Goal: Information Seeking & Learning: Learn about a topic

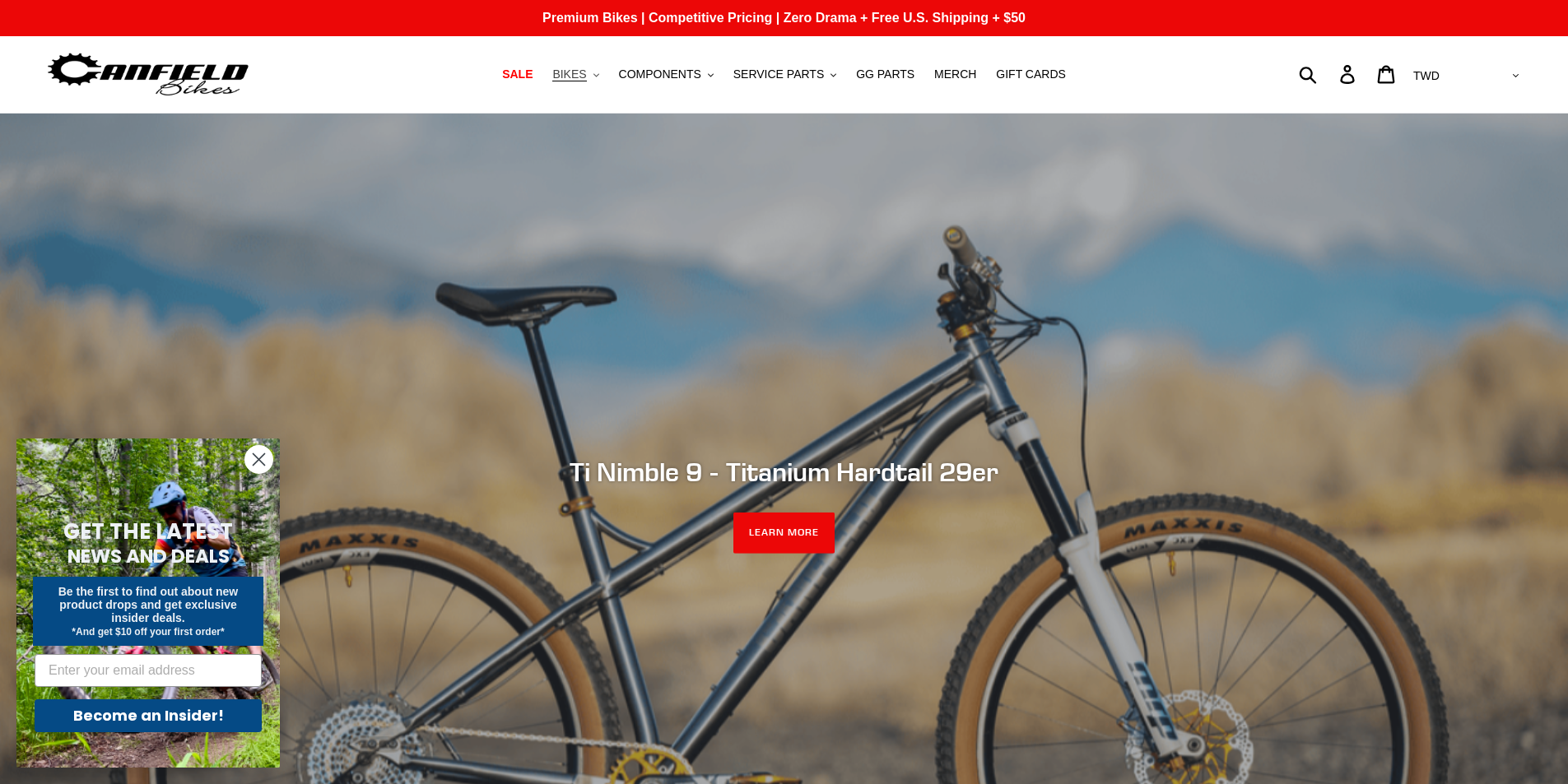
click at [605, 82] on button "BIKES .cls-1{fill:#231f20}" at bounding box center [575, 74] width 62 height 22
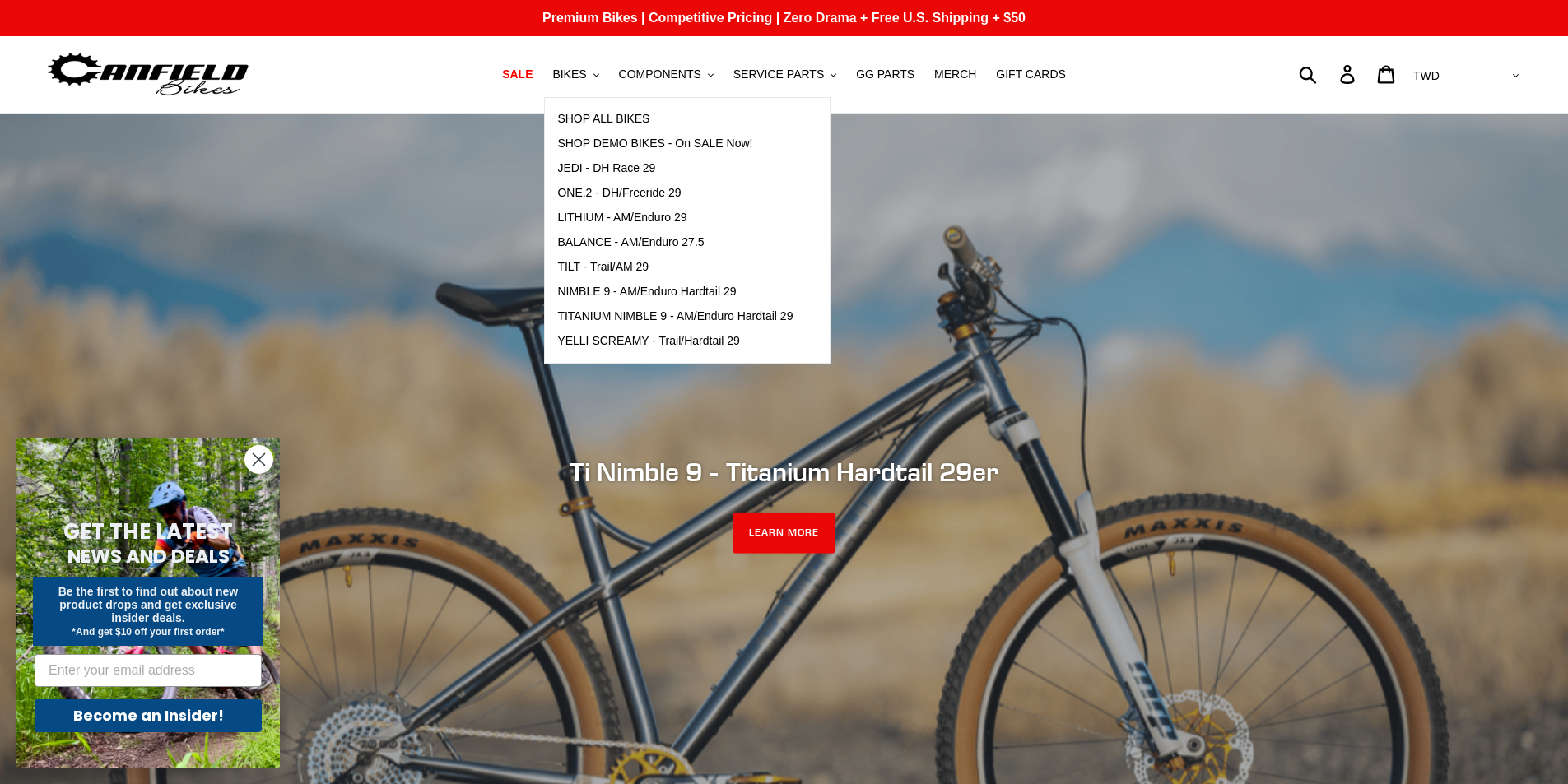
click at [1098, 283] on div "slideshow" at bounding box center [784, 505] width 1568 height 784
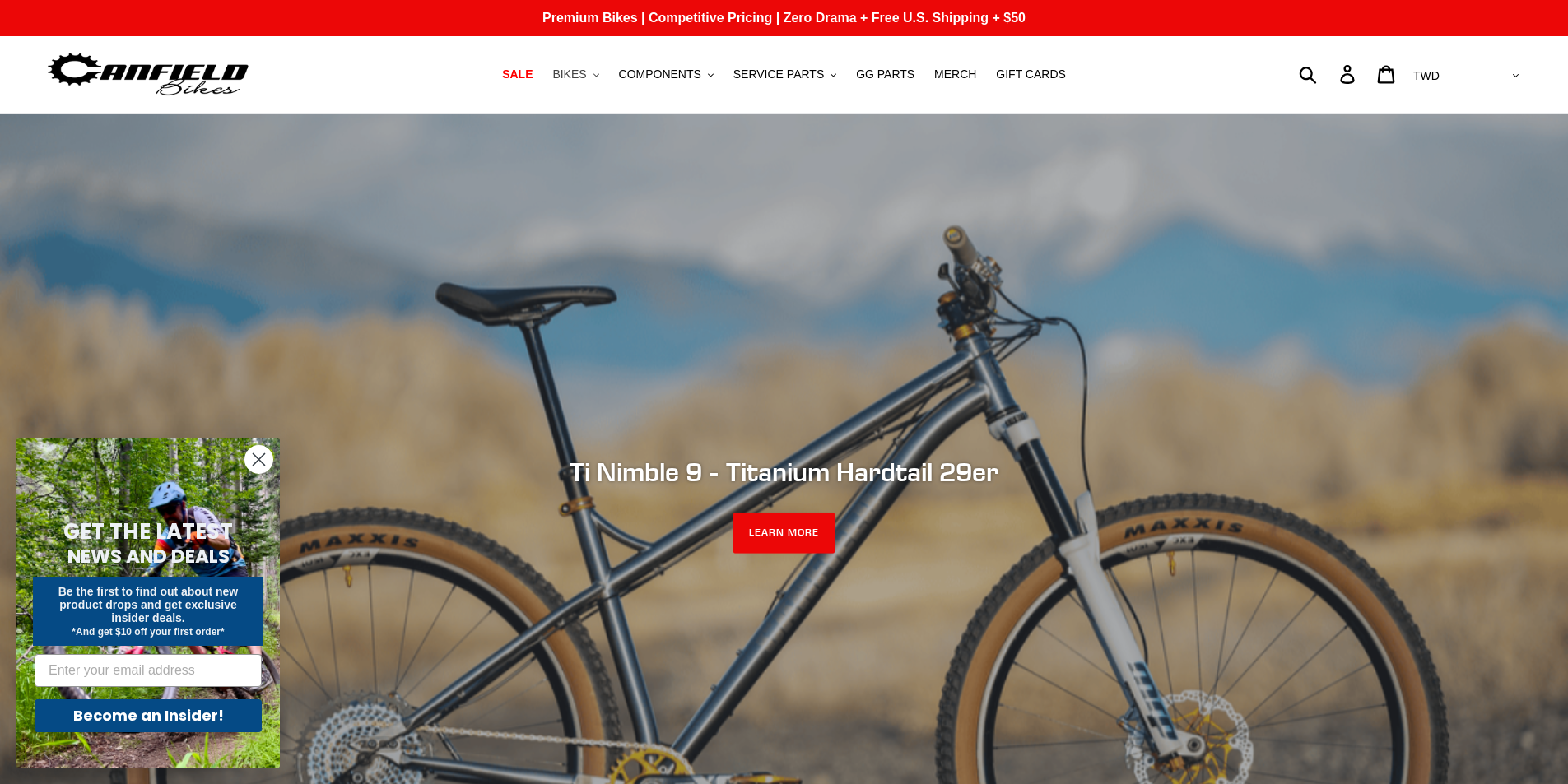
click at [586, 77] on span "BIKES" at bounding box center [569, 74] width 34 height 14
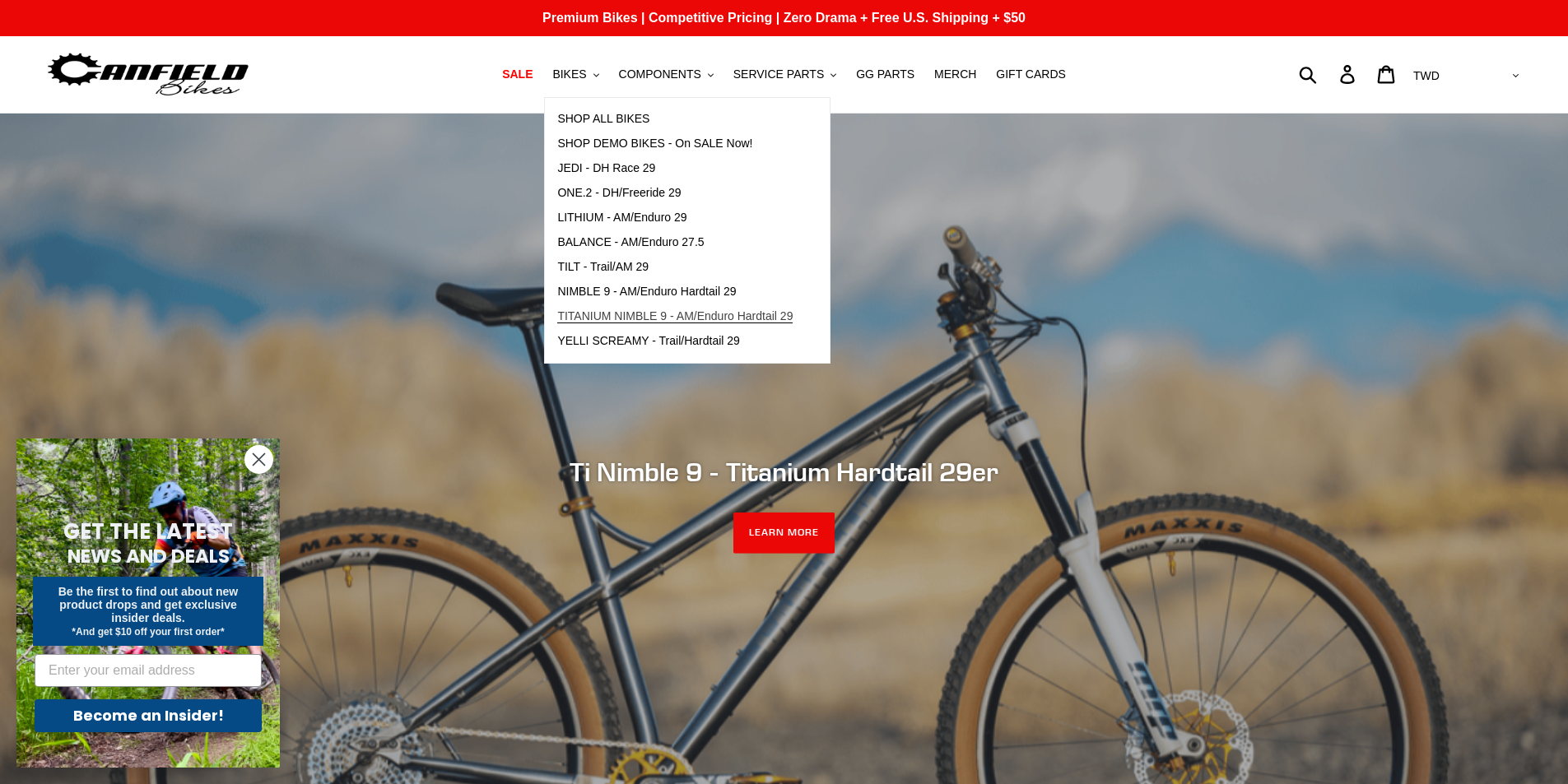
click at [687, 315] on span "TITANIUM NIMBLE 9 - AM/Enduro Hardtail 29" at bounding box center [675, 316] width 236 height 14
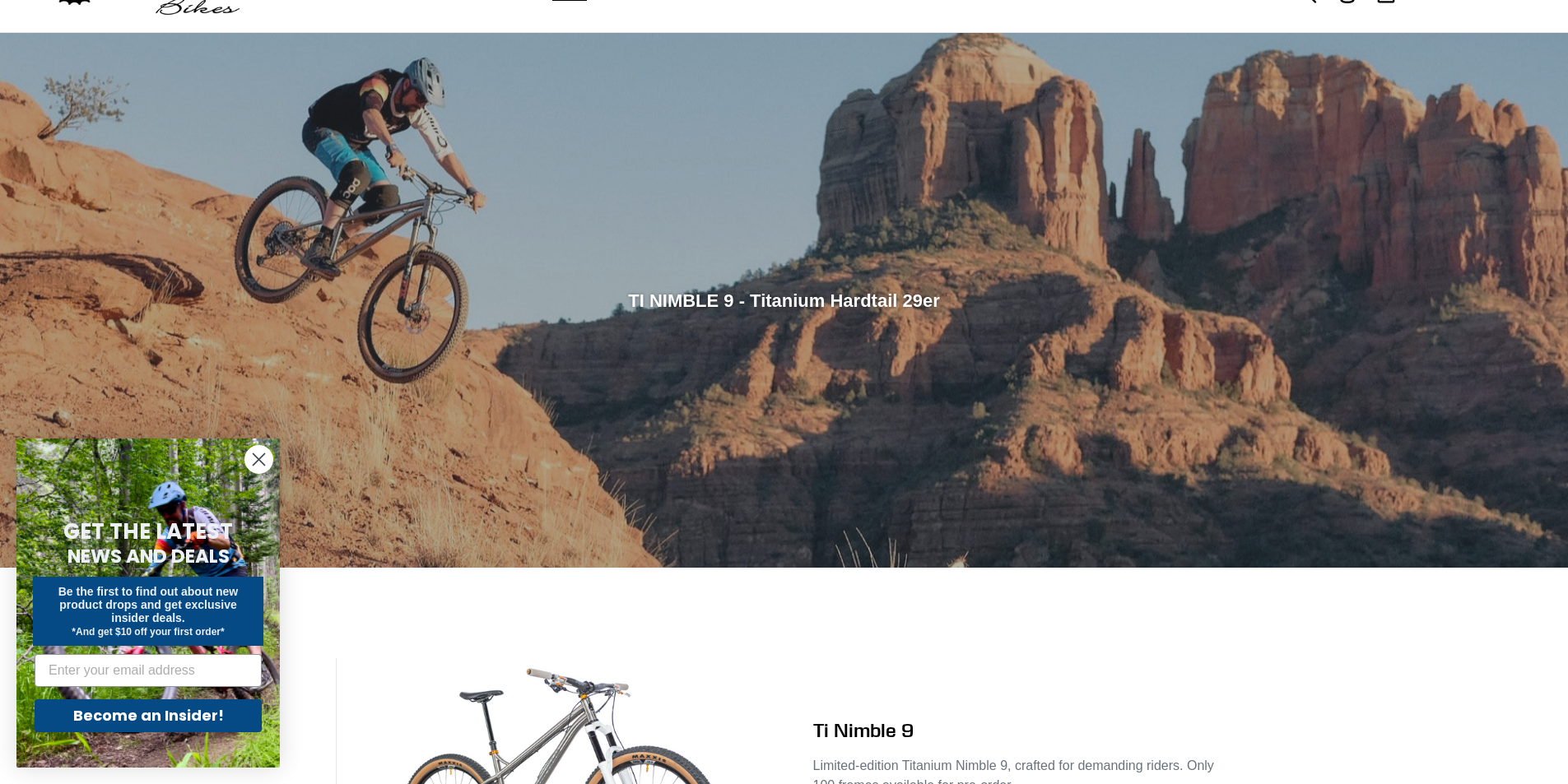
scroll to position [412, 0]
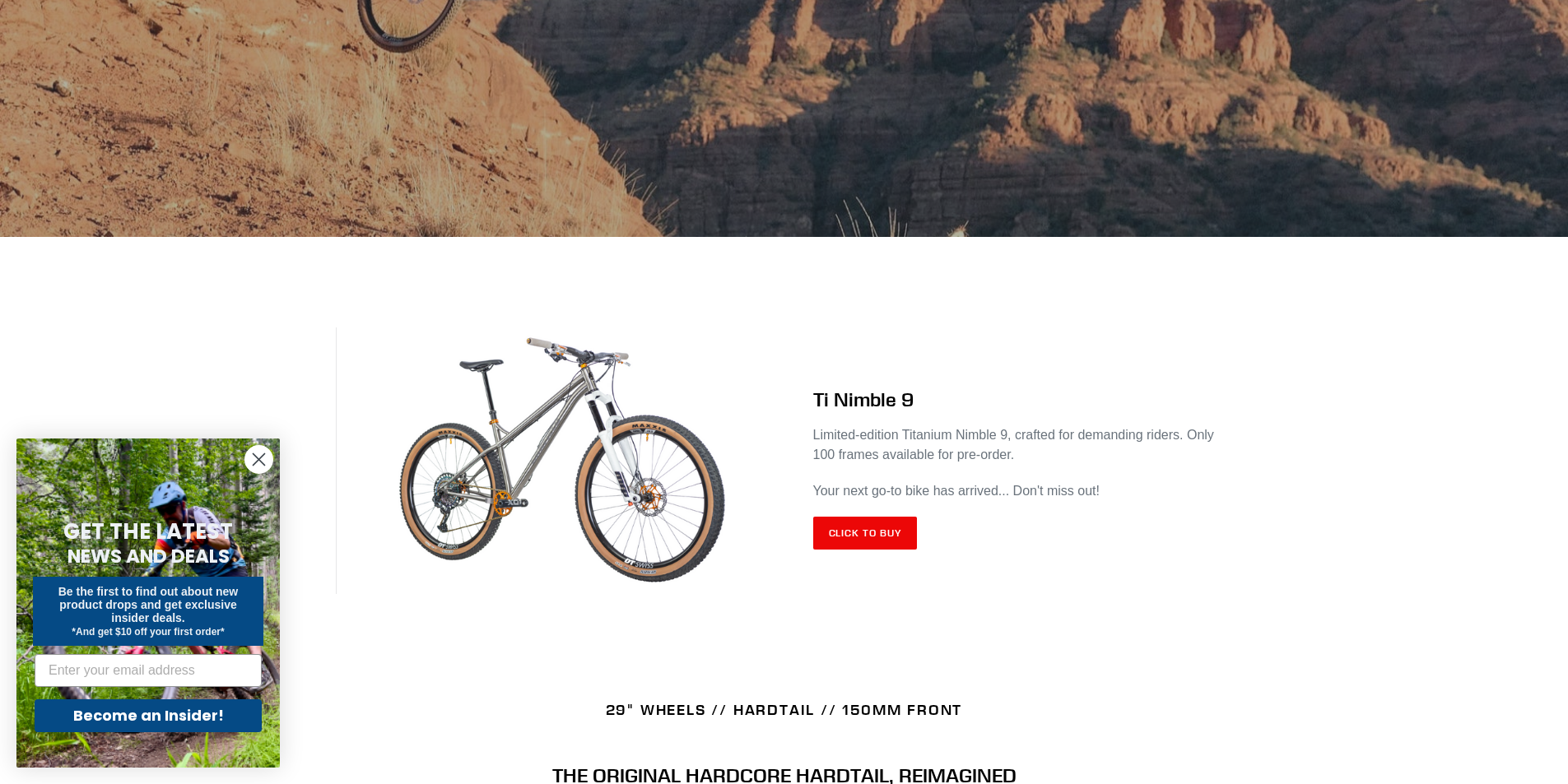
click at [541, 423] on img at bounding box center [560, 461] width 448 height 267
click at [564, 426] on img at bounding box center [560, 461] width 448 height 267
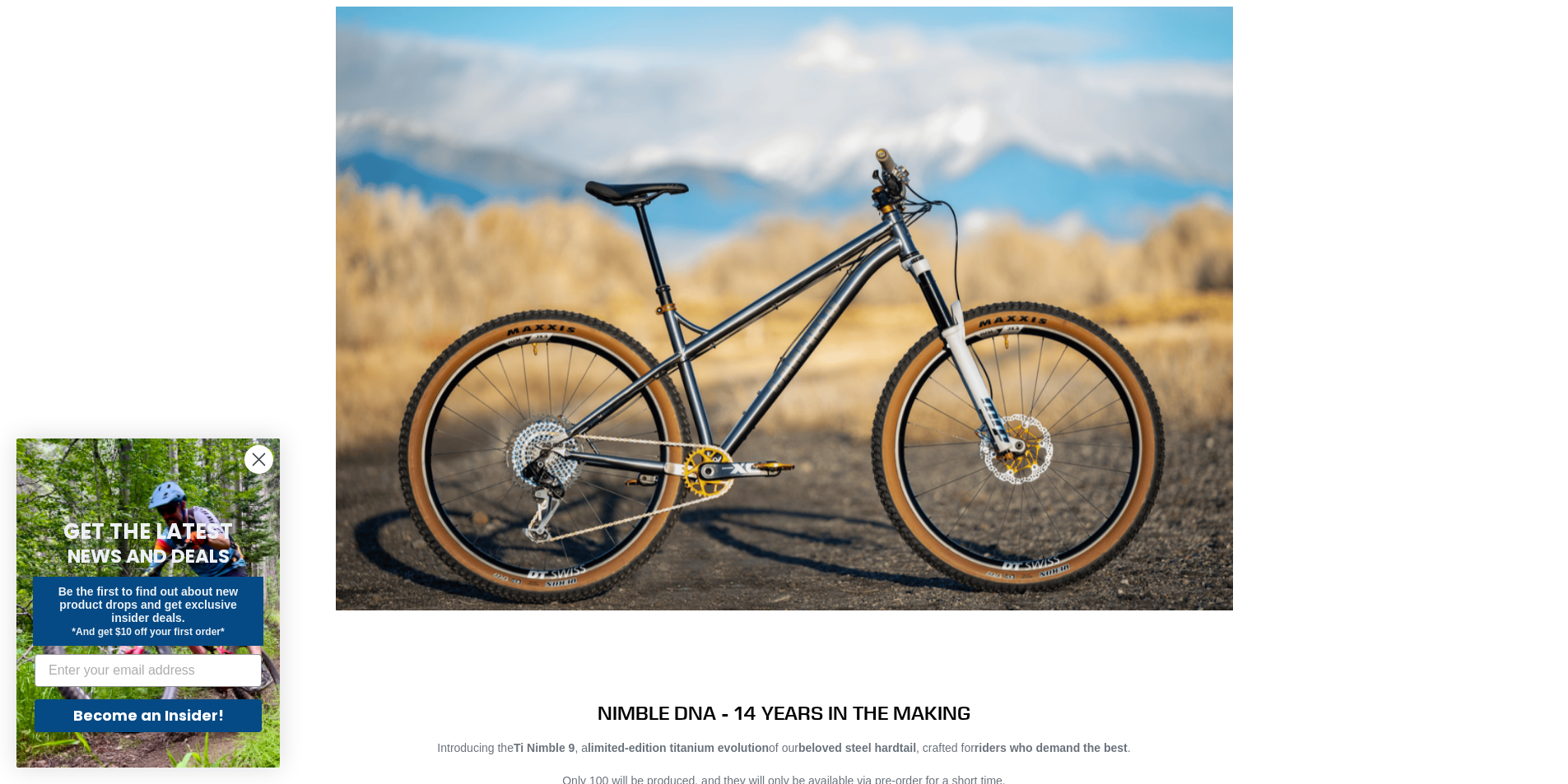
click at [742, 332] on img at bounding box center [784, 308] width 897 height 604
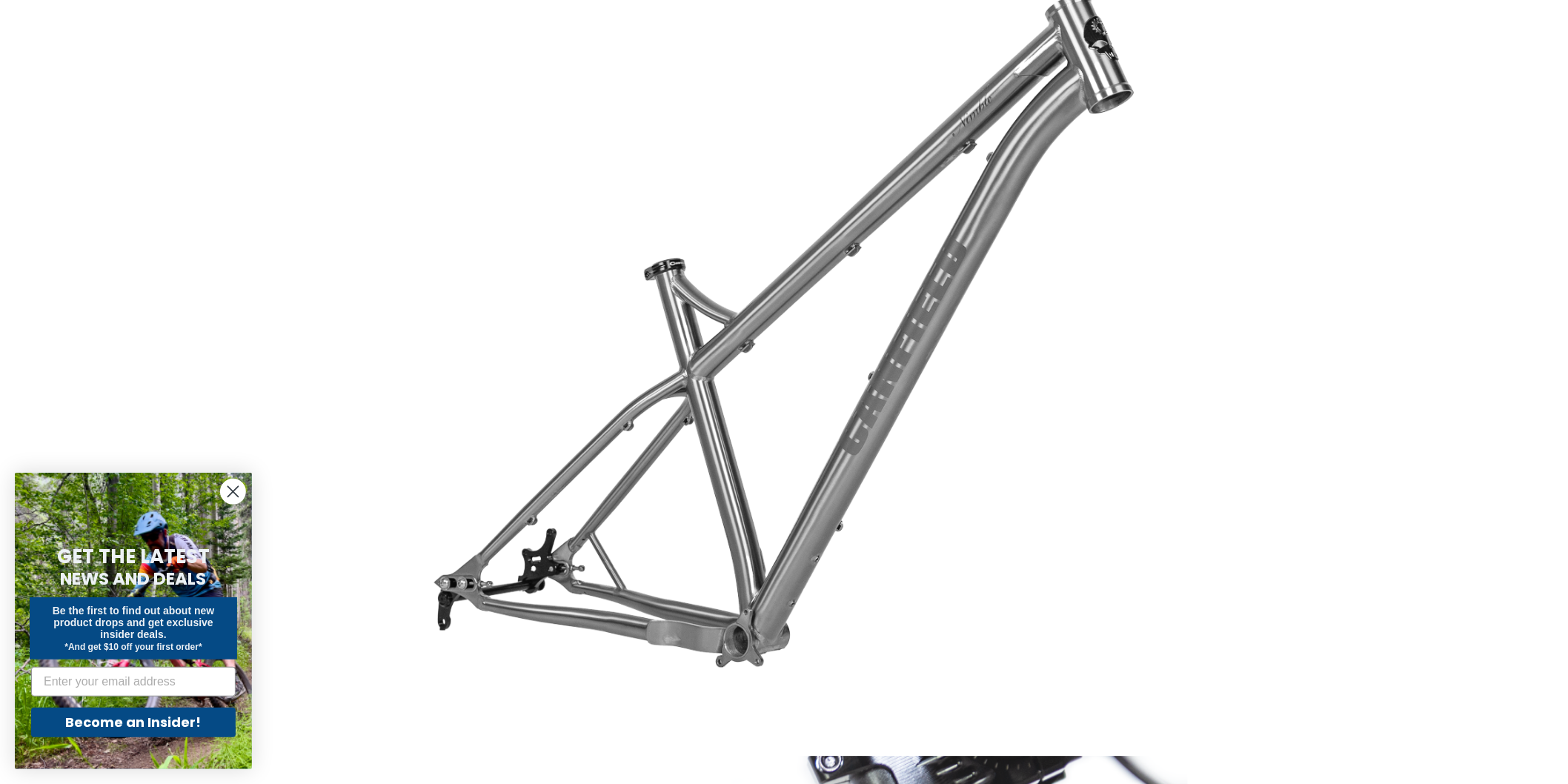
scroll to position [3623, 0]
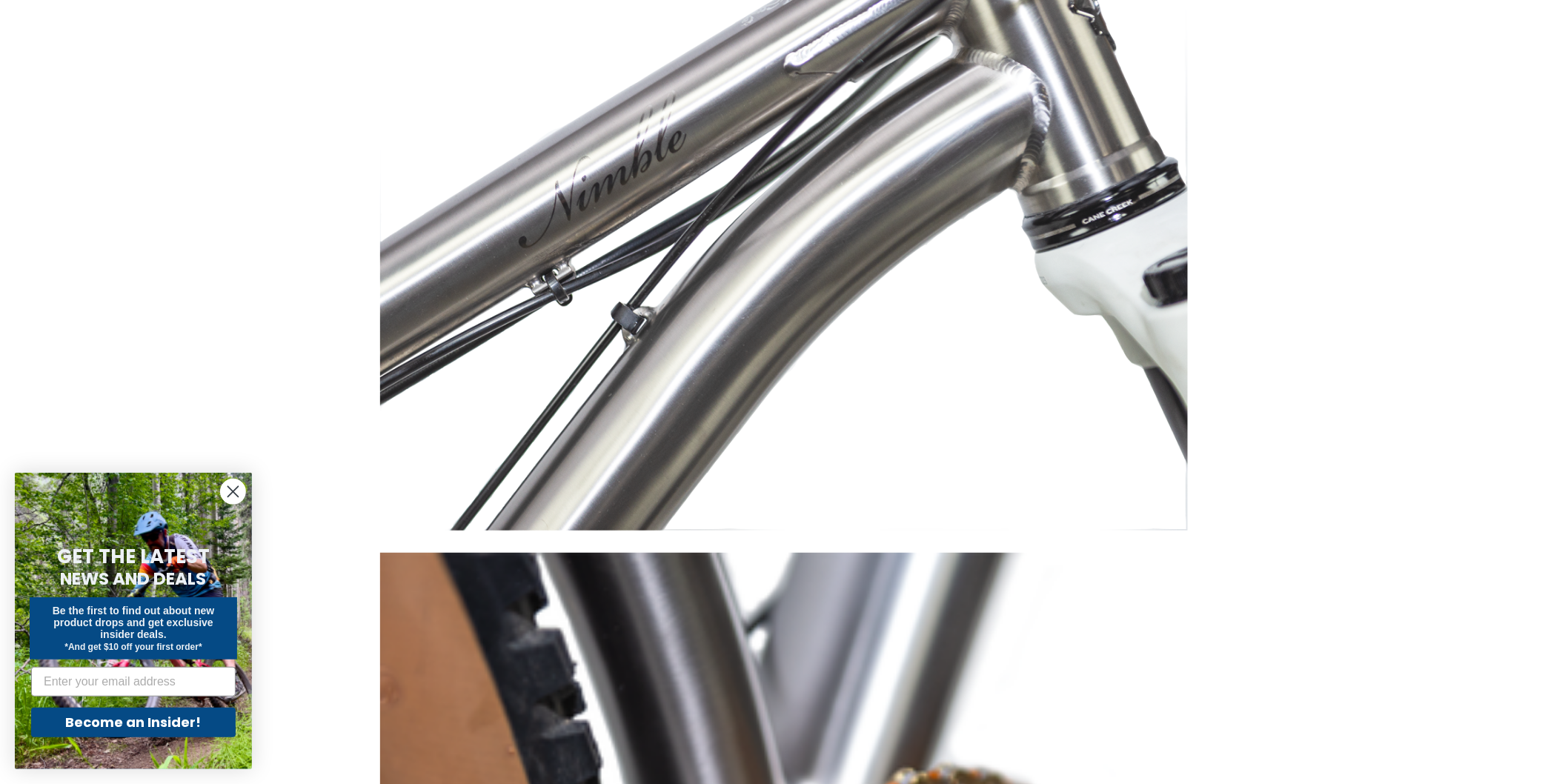
scroll to position [4612, 0]
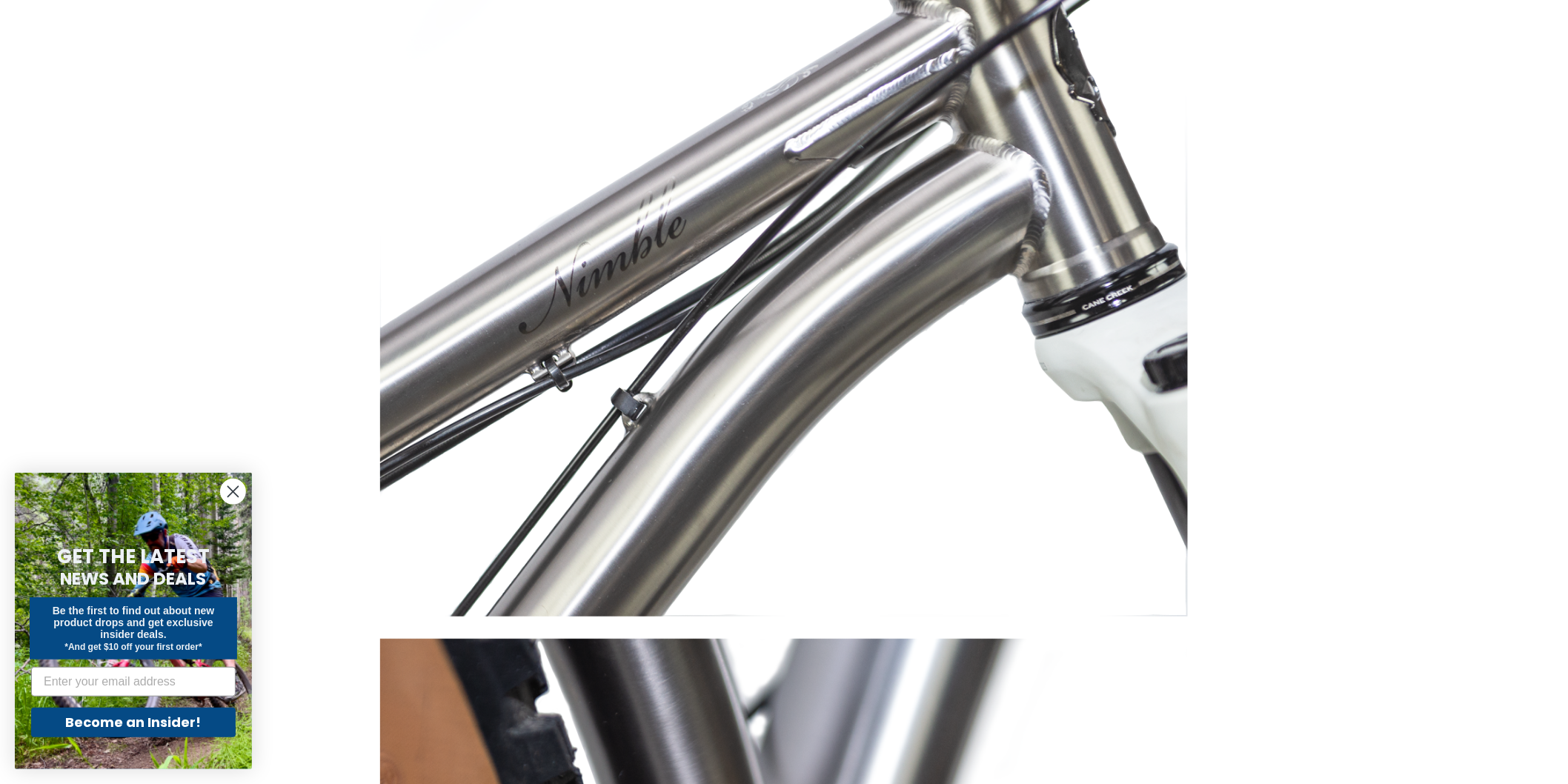
click at [1397, 494] on div at bounding box center [784, 506] width 1568 height 5901
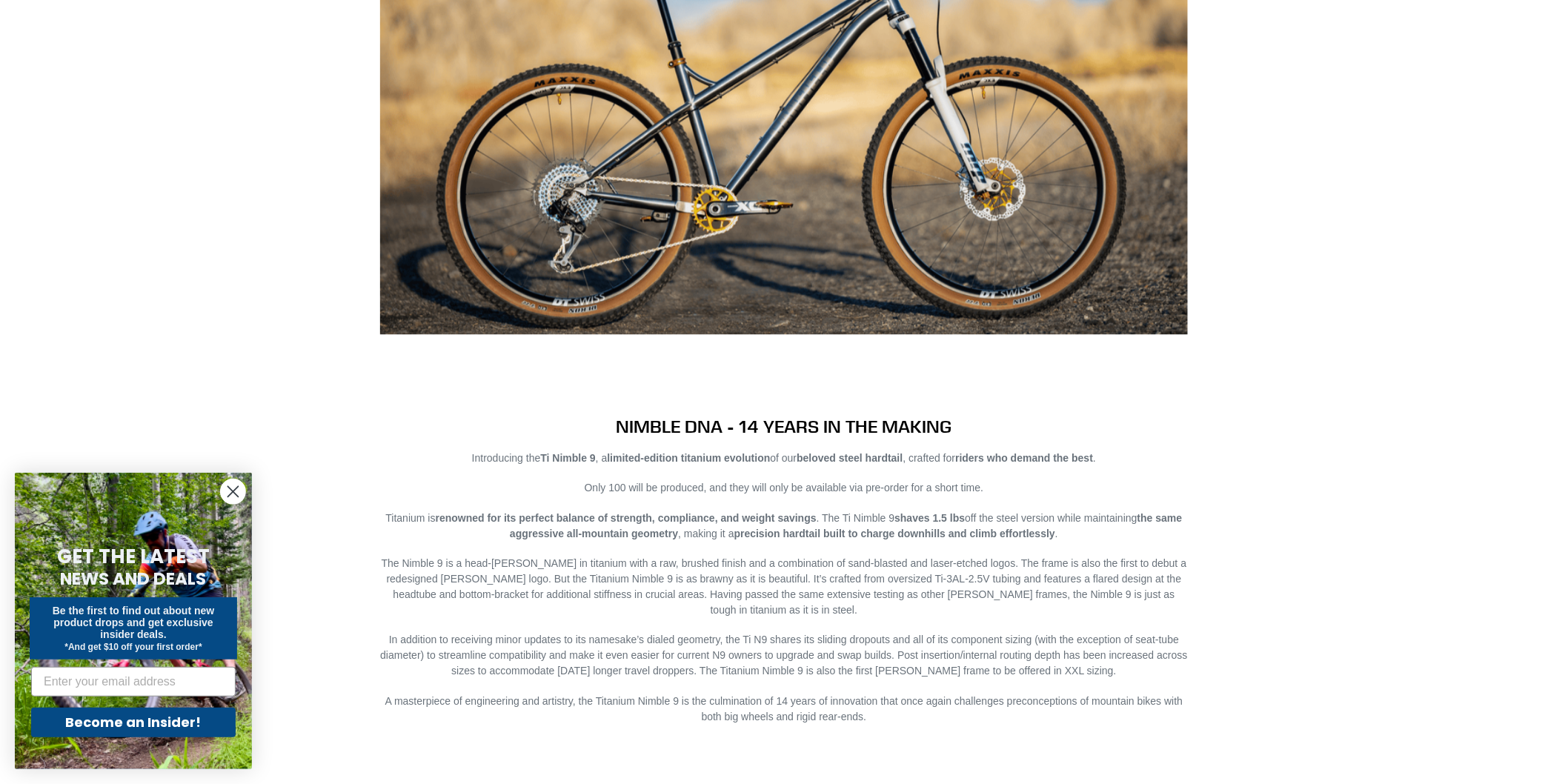
scroll to position [990, 0]
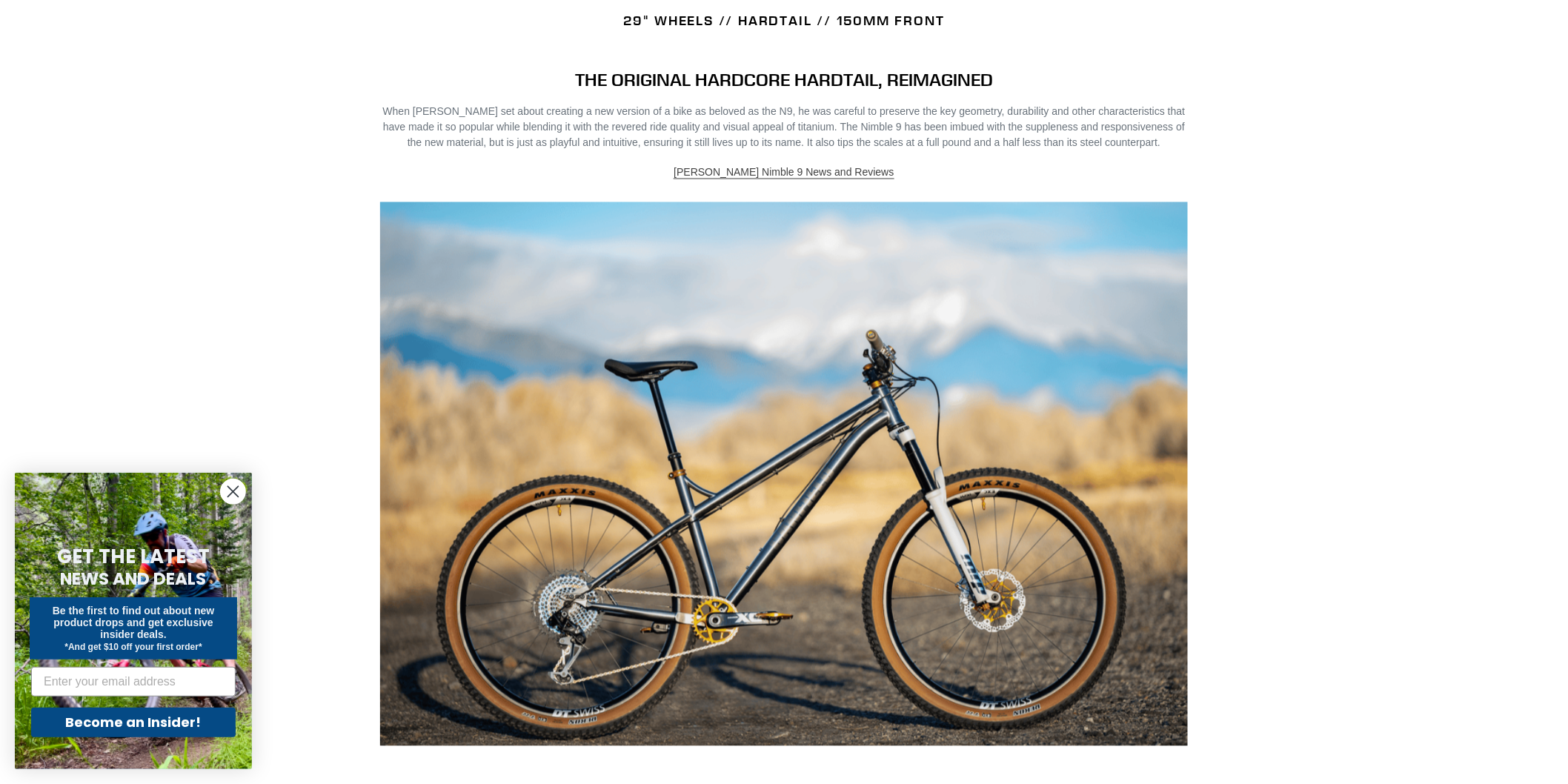
click at [804, 166] on link "Canfield Nimble 9 News and Reviews" at bounding box center [783, 173] width 220 height 14
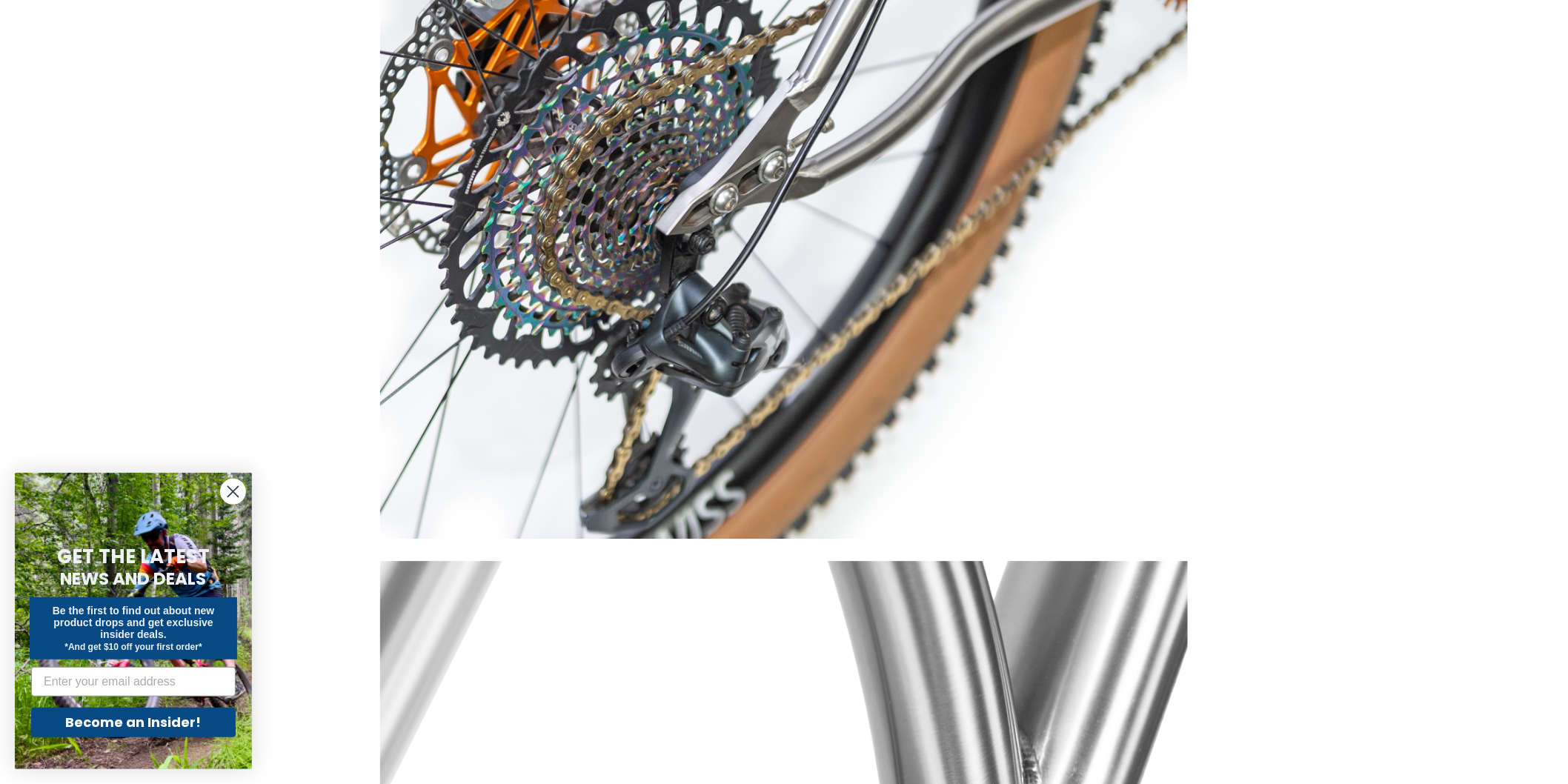
scroll to position [6177, 0]
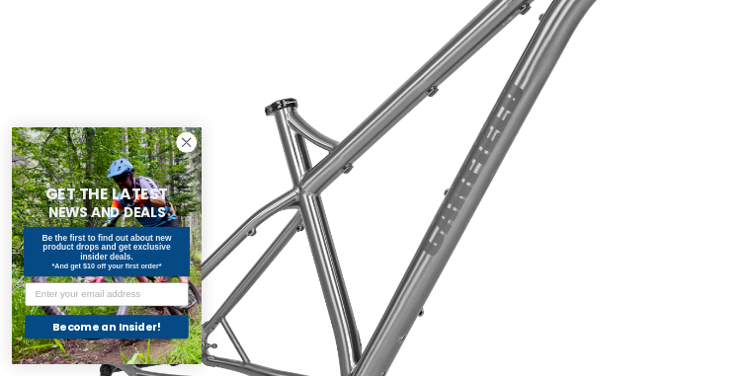
scroll to position [5189, 0]
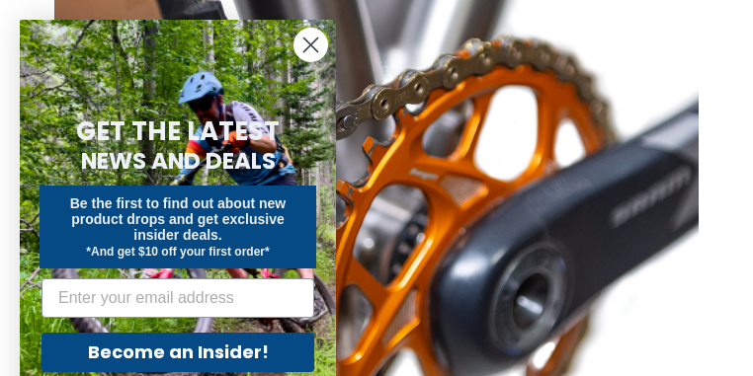
click at [317, 53] on circle "Close dialog" at bounding box center [310, 45] width 33 height 33
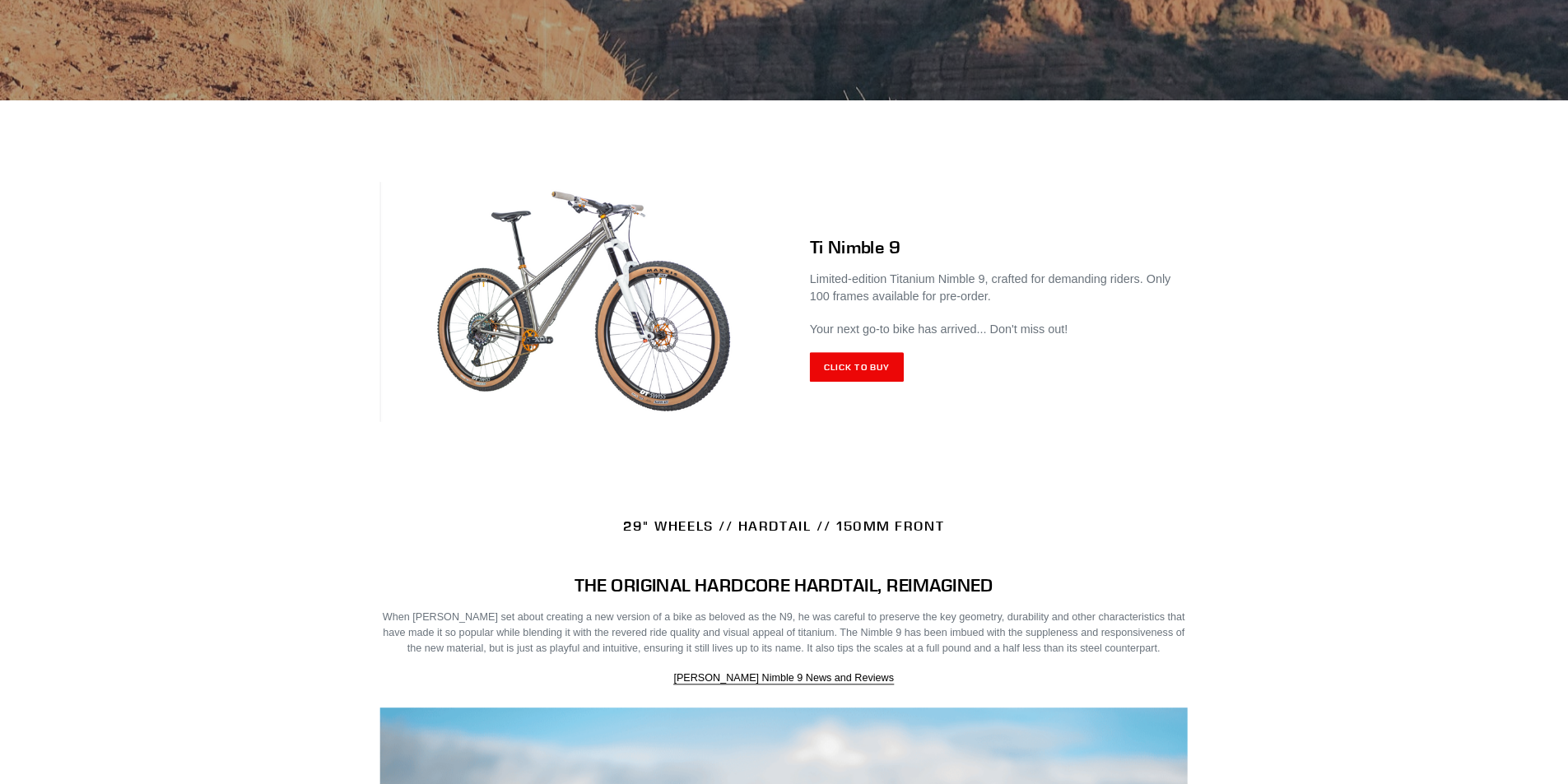
scroll to position [537, 0]
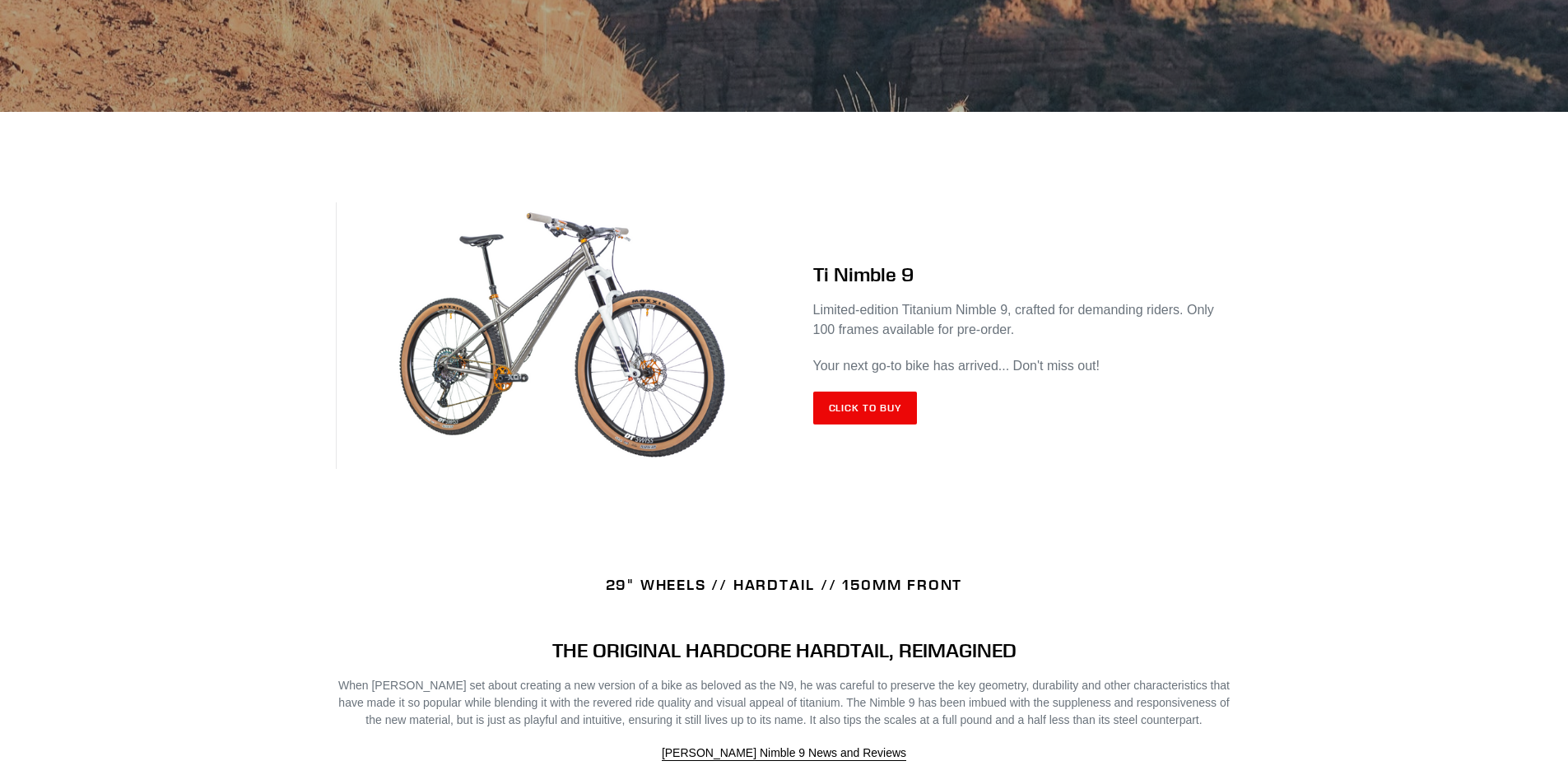
drag, startPoint x: 402, startPoint y: 387, endPoint x: 417, endPoint y: 382, distance: 15.8
click at [402, 387] on img at bounding box center [560, 336] width 448 height 267
click at [437, 375] on img at bounding box center [560, 336] width 448 height 267
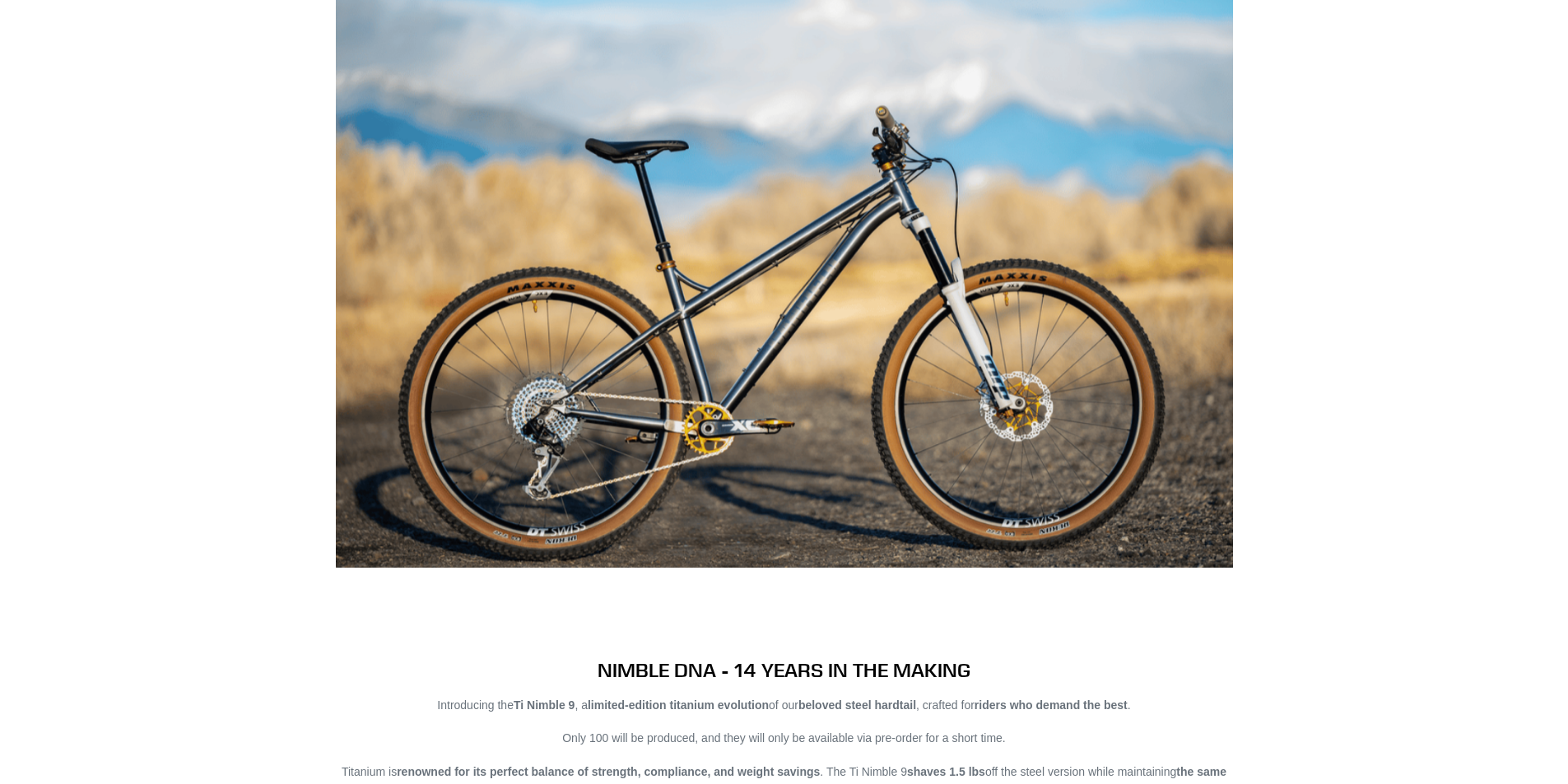
click at [779, 488] on img at bounding box center [784, 266] width 897 height 604
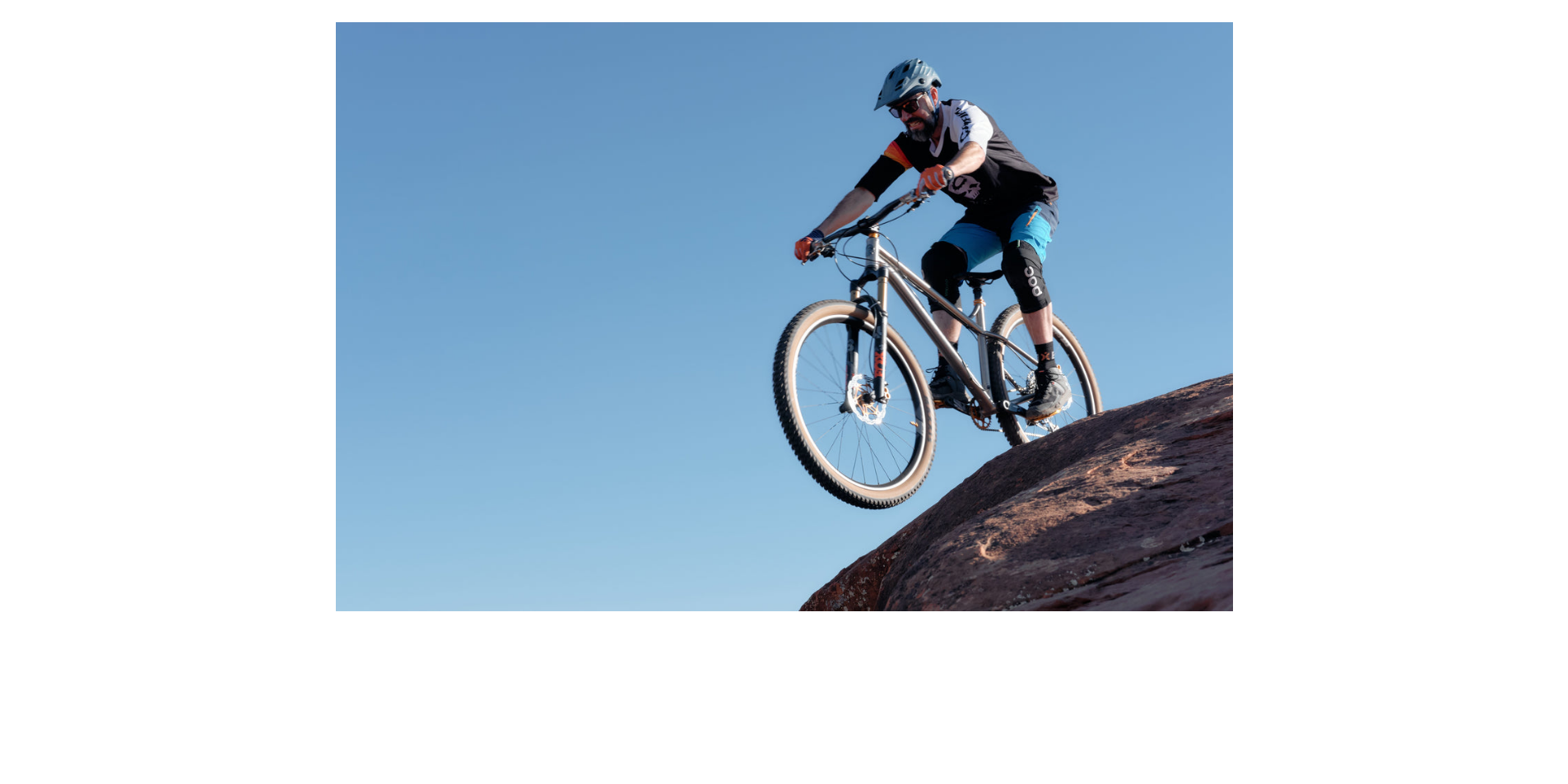
click at [990, 432] on img at bounding box center [784, 317] width 897 height 589
click at [968, 407] on img at bounding box center [784, 317] width 897 height 589
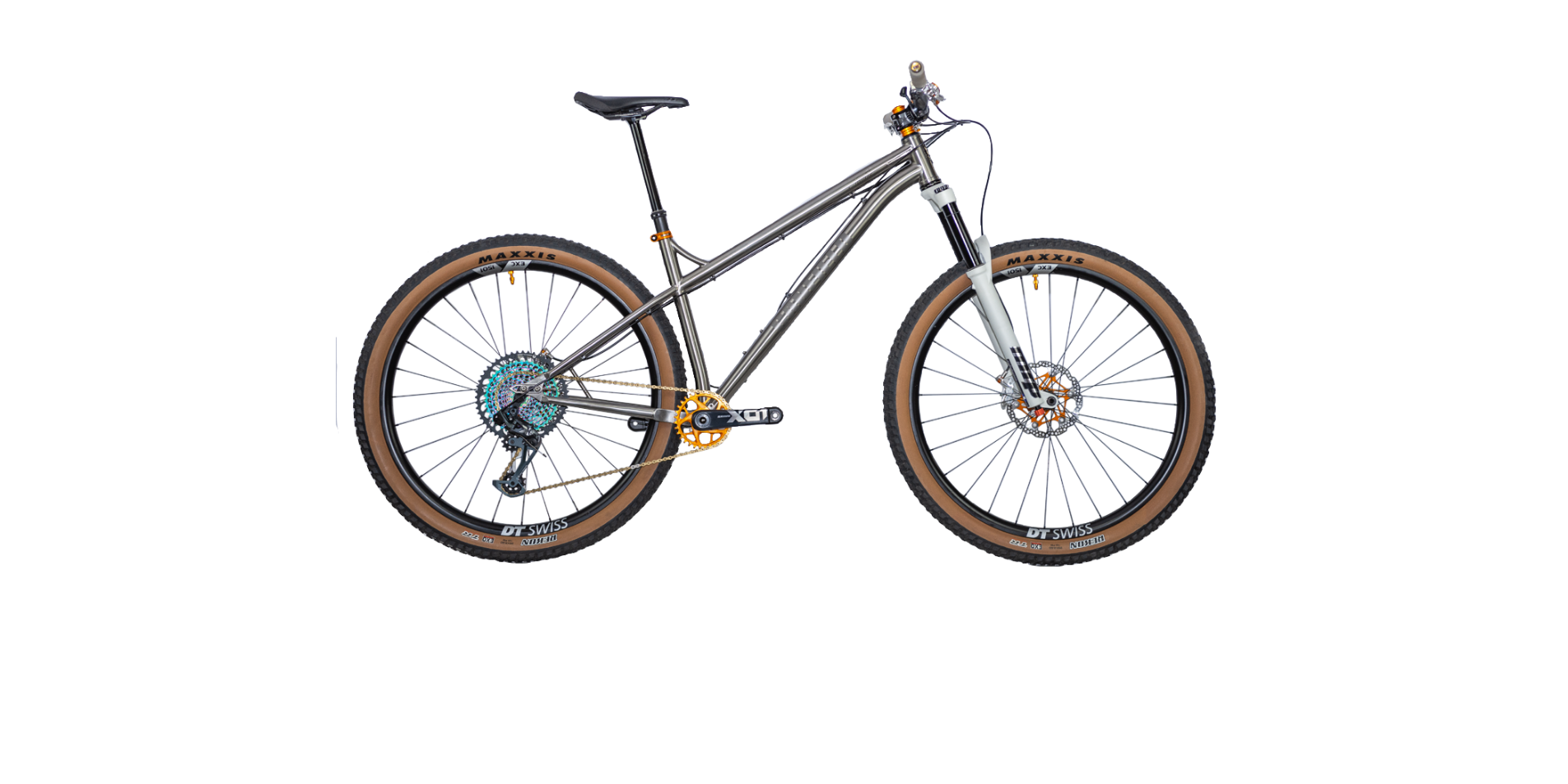
scroll to position [3335, 0]
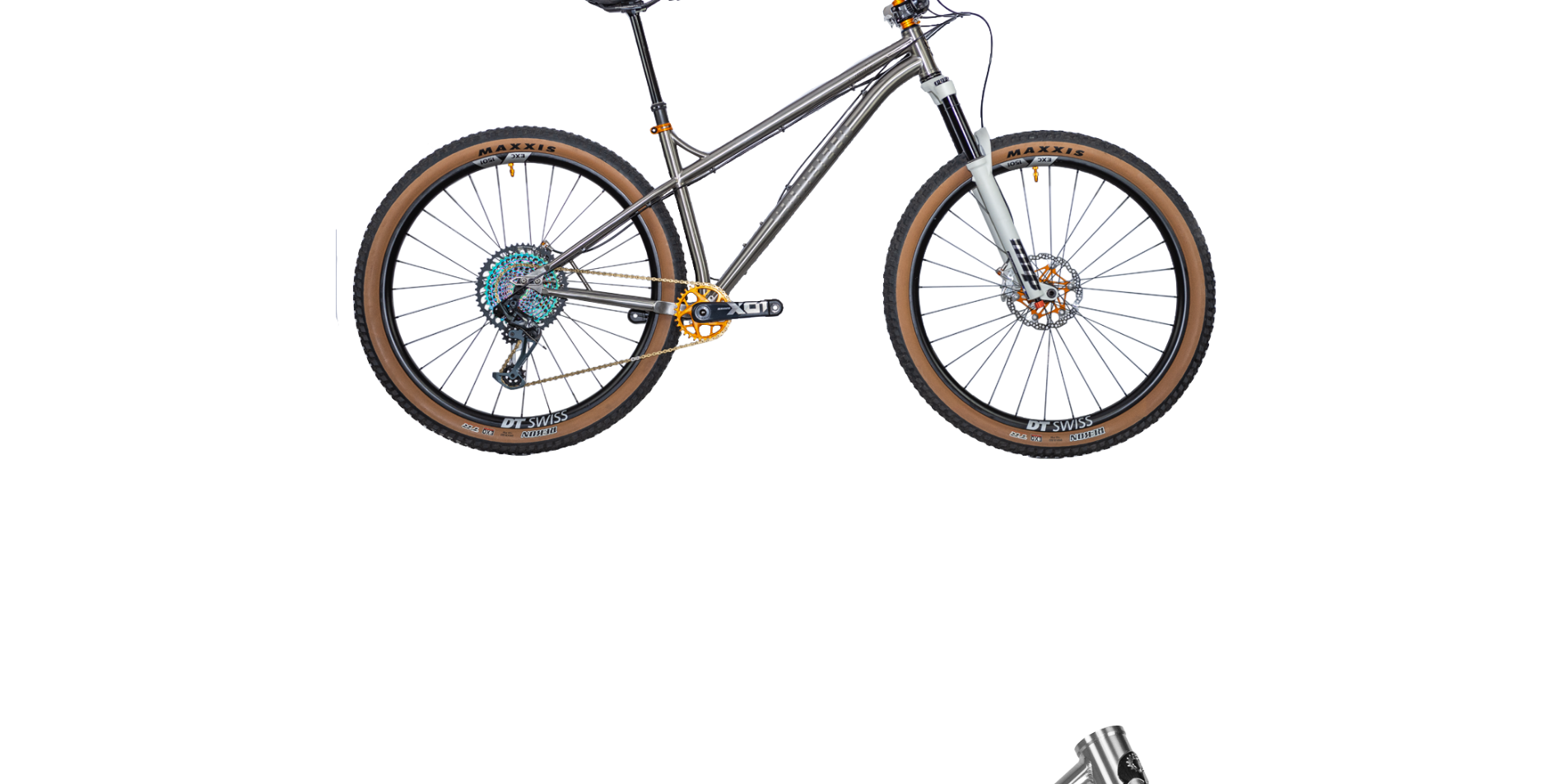
click at [627, 285] on img at bounding box center [784, 178] width 897 height 897
click at [472, 246] on img at bounding box center [784, 178] width 897 height 897
click at [547, 258] on img at bounding box center [784, 178] width 897 height 897
click at [547, 259] on img at bounding box center [784, 178] width 897 height 897
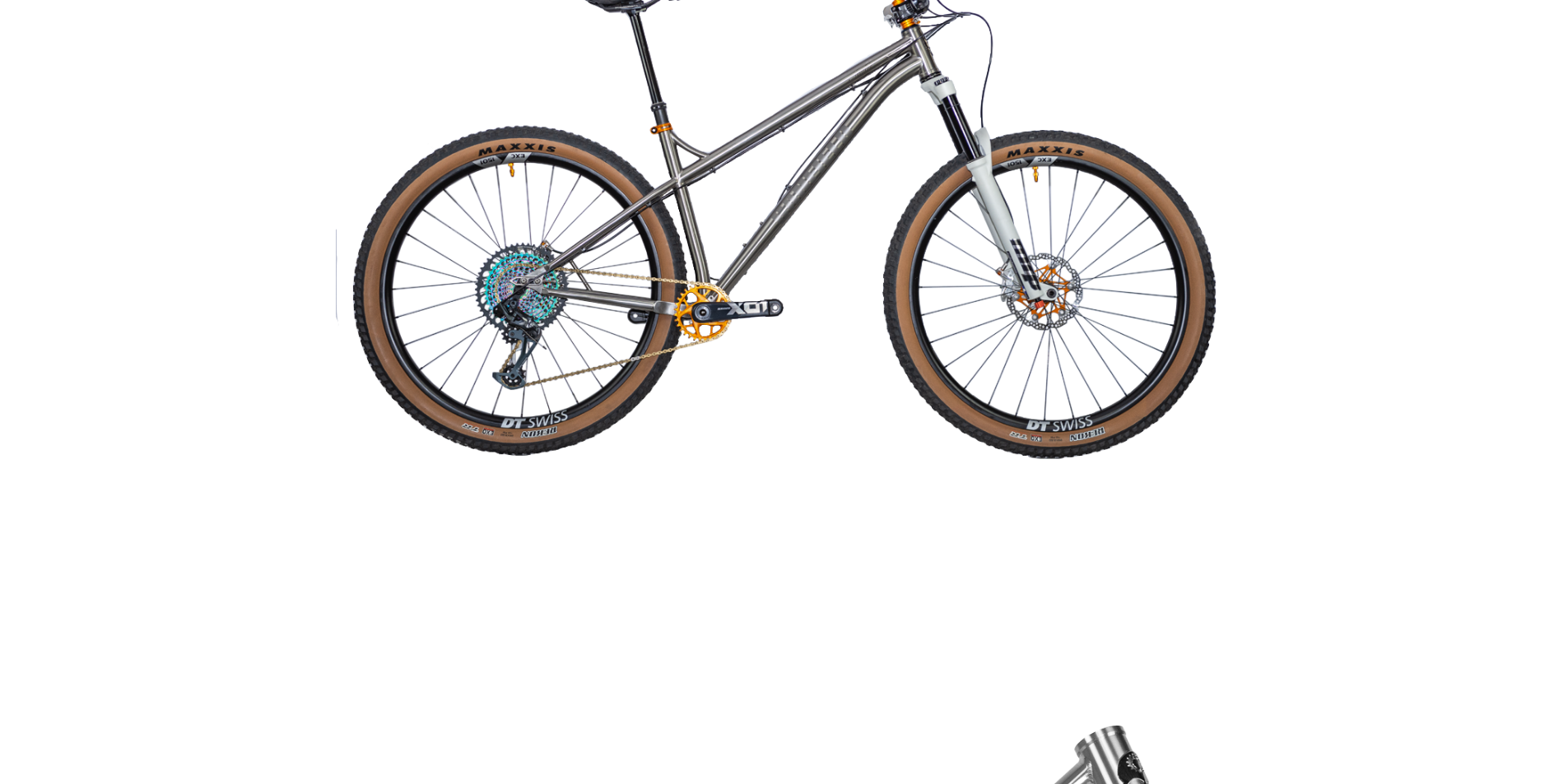
click at [547, 260] on img at bounding box center [784, 178] width 897 height 897
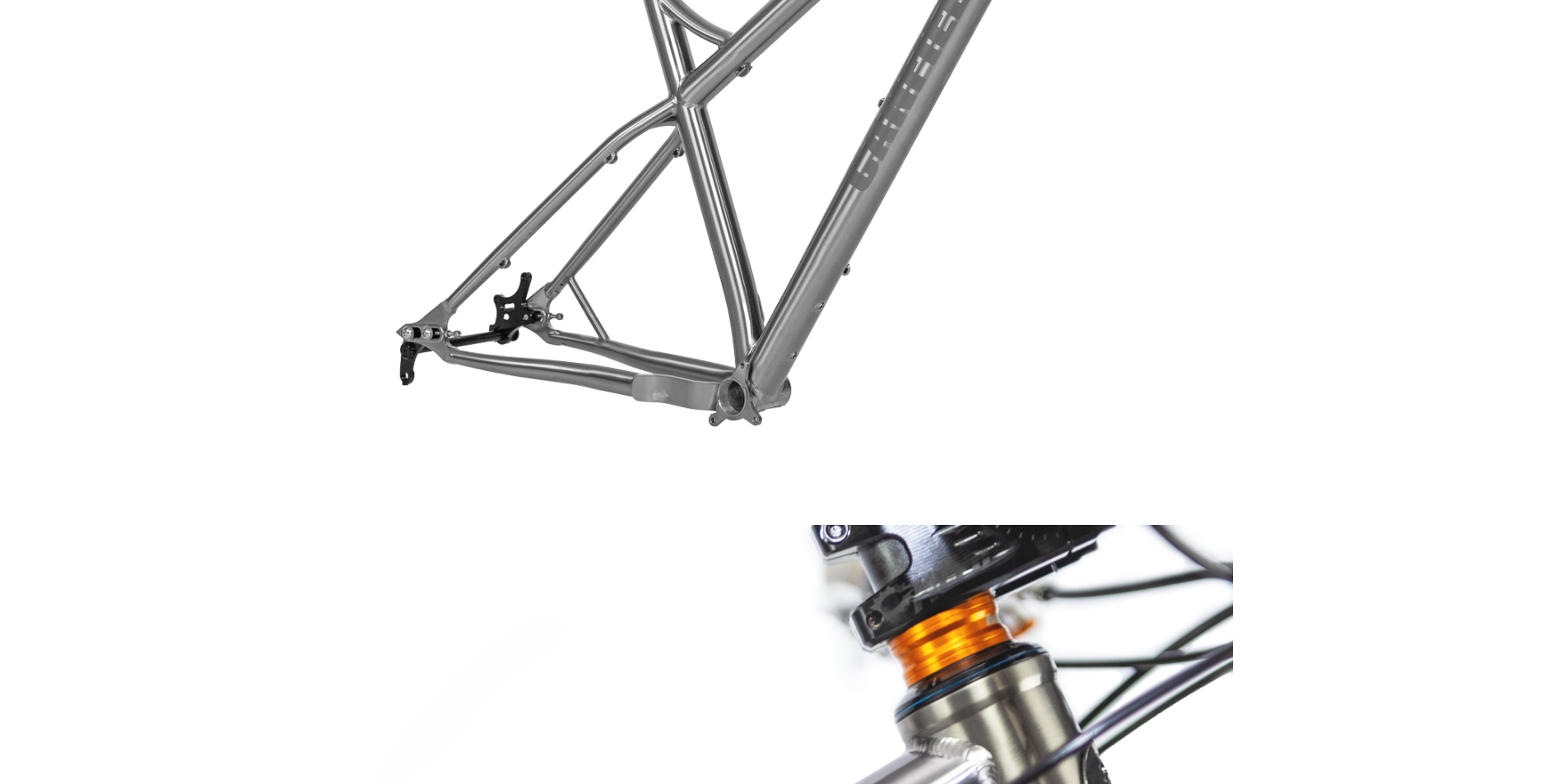
scroll to position [4652, 0]
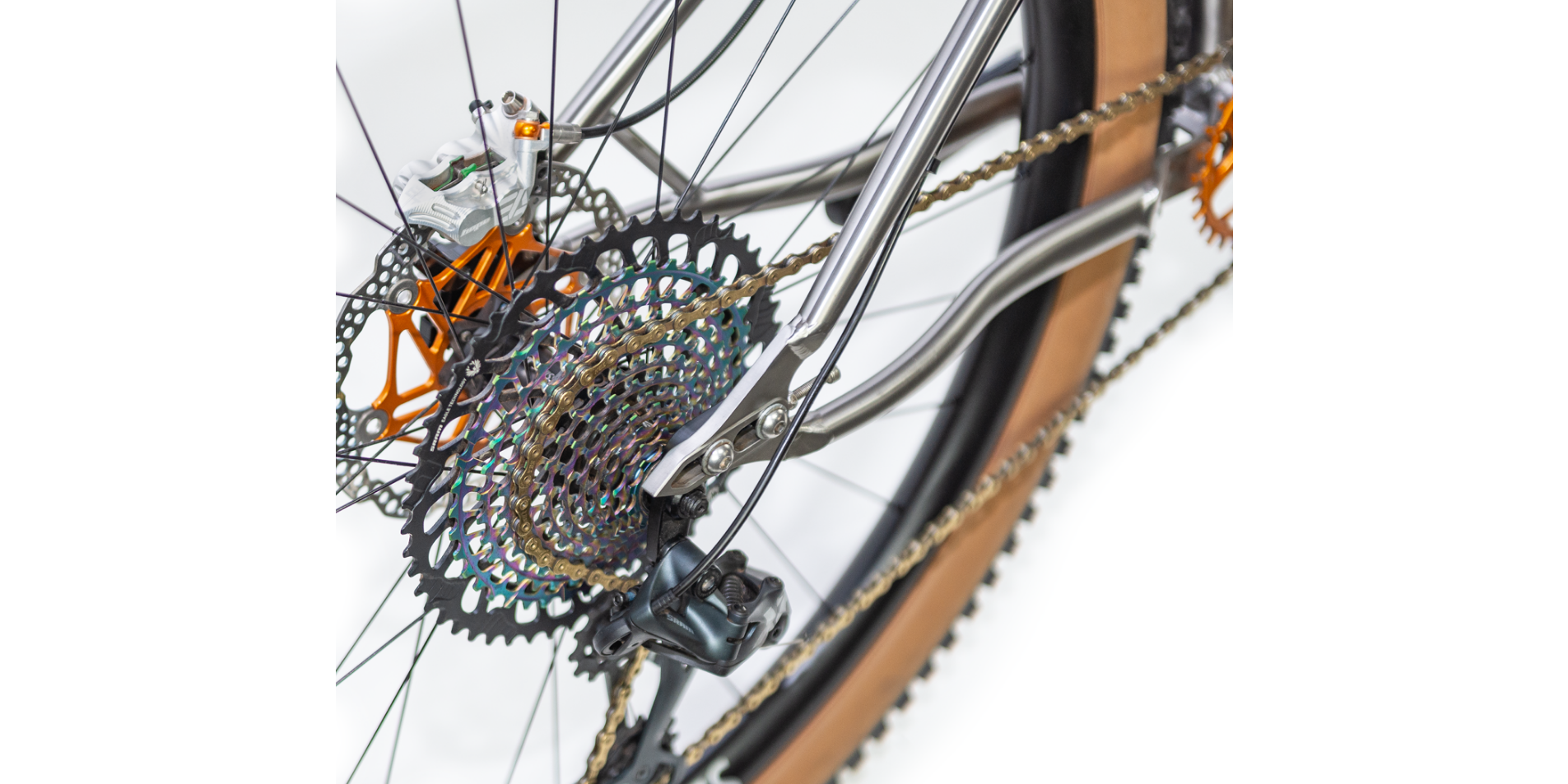
scroll to position [7039, 0]
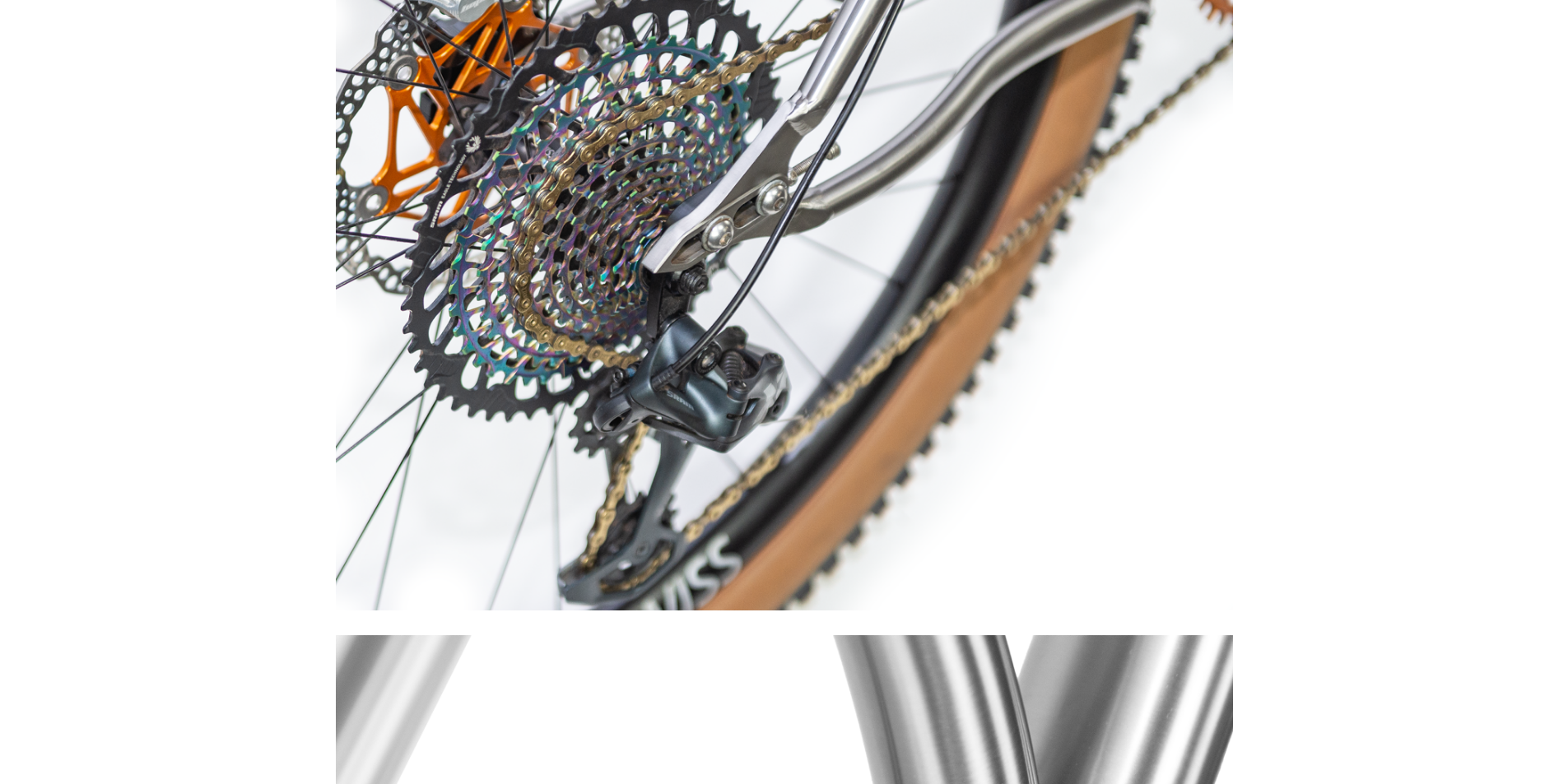
click at [856, 242] on img at bounding box center [784, 162] width 897 height 897
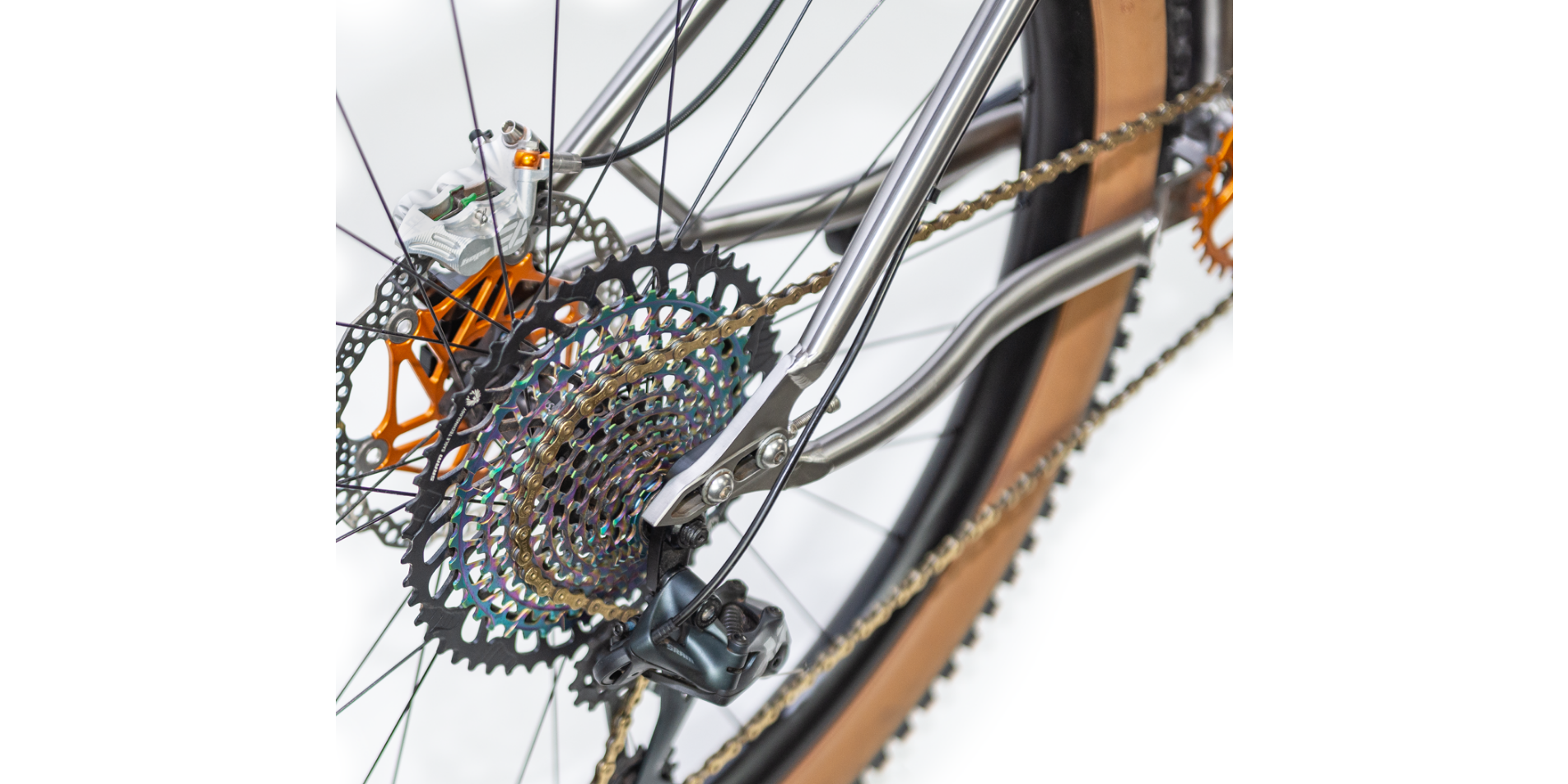
scroll to position [6709, 0]
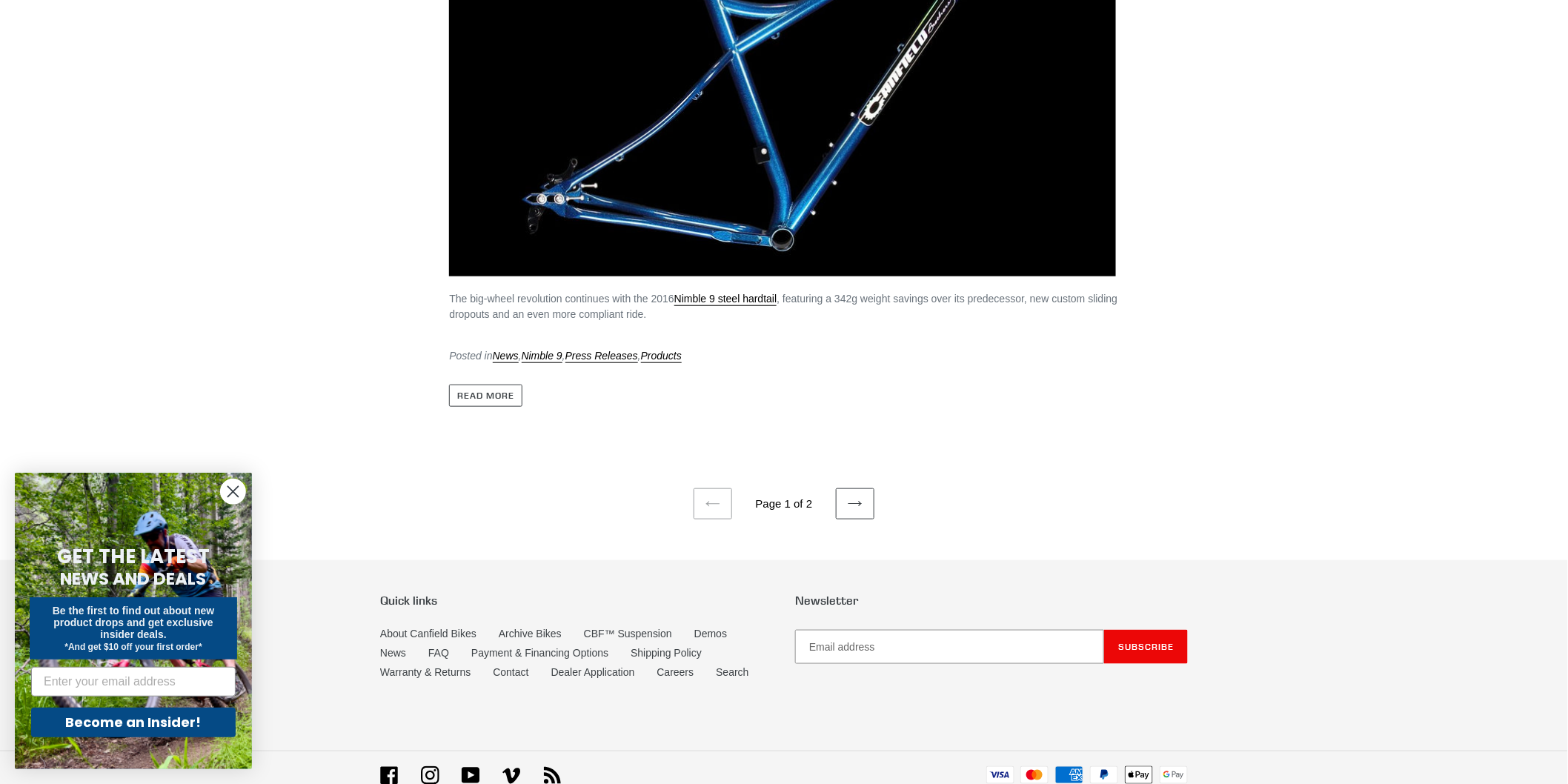
scroll to position [7486, 0]
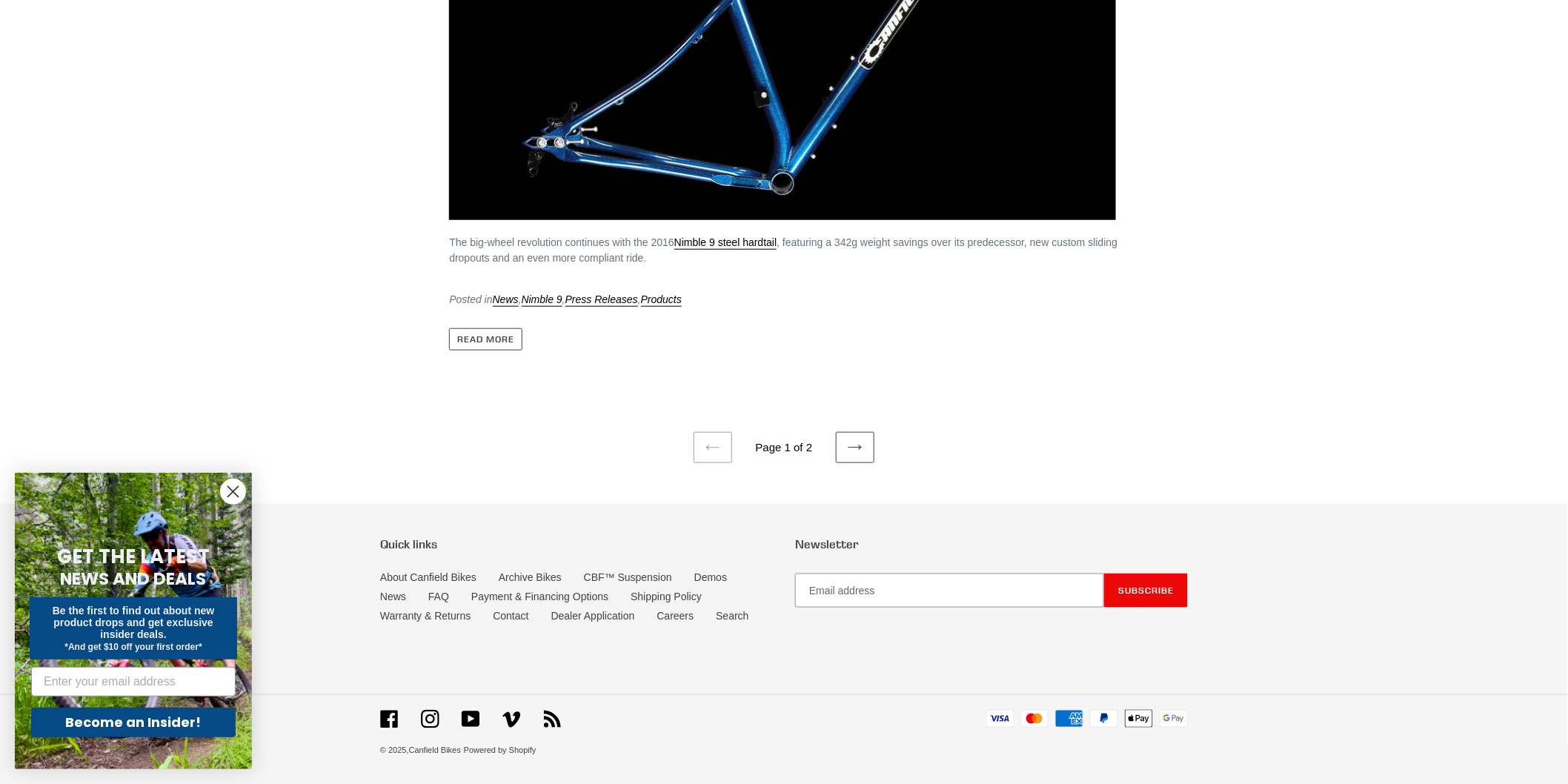
click at [260, 335] on li "2016 Canfield Brothers Nimble 9 The big-wheel revolution continues with the 201…" at bounding box center [784, 48] width 1568 height 686
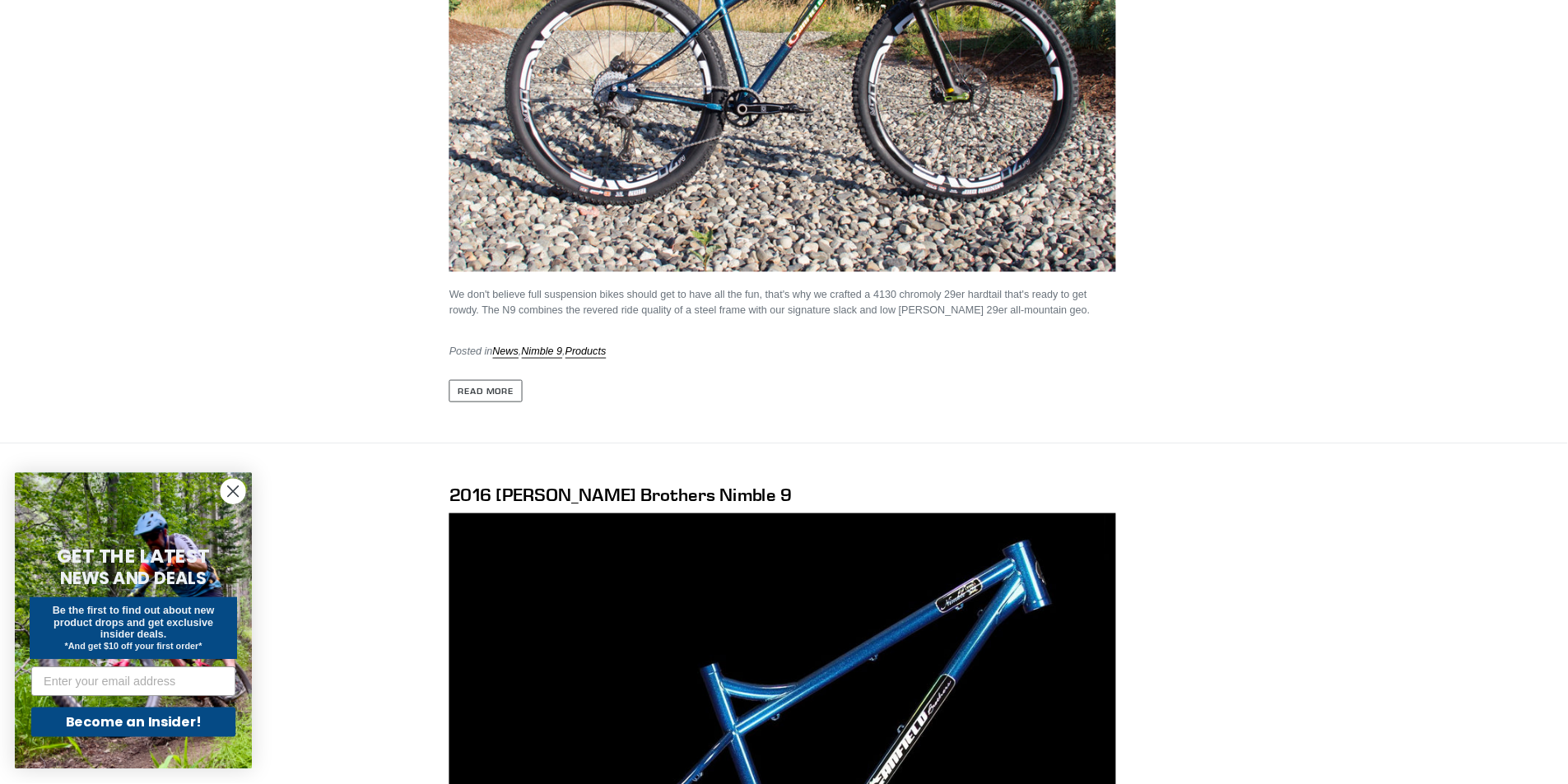
scroll to position [7490, 0]
